Goal: Task Accomplishment & Management: Use online tool/utility

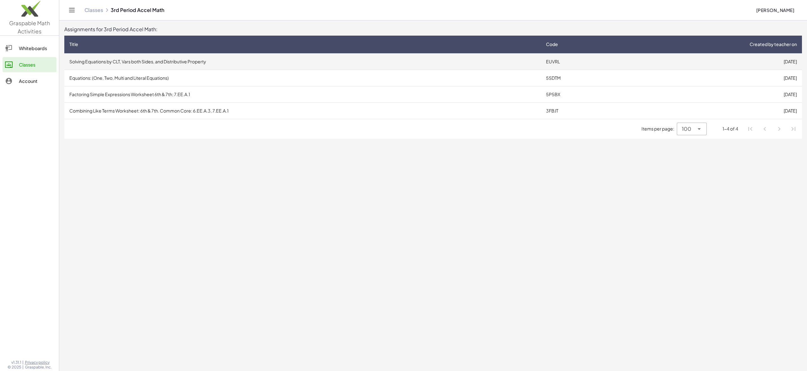
click at [252, 59] on td "Solving Equations by CLT, Vars both Sides, and Distributive Property" at bounding box center [302, 61] width 477 height 16
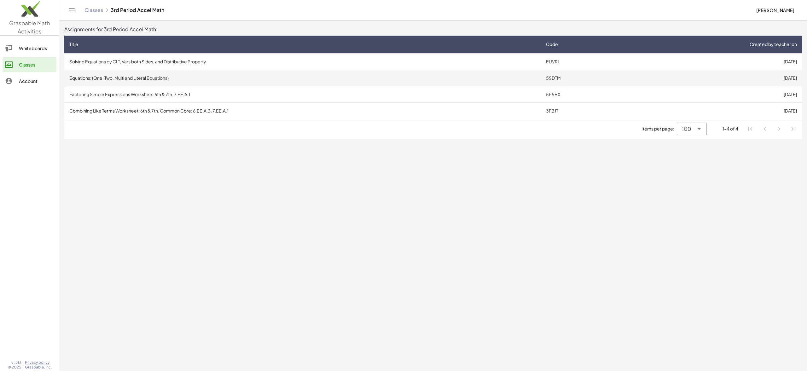
click at [122, 81] on td "Equations: (One, Two, Multi and Literal Equations)" at bounding box center [302, 78] width 477 height 16
